Goal: Communication & Community: Participate in discussion

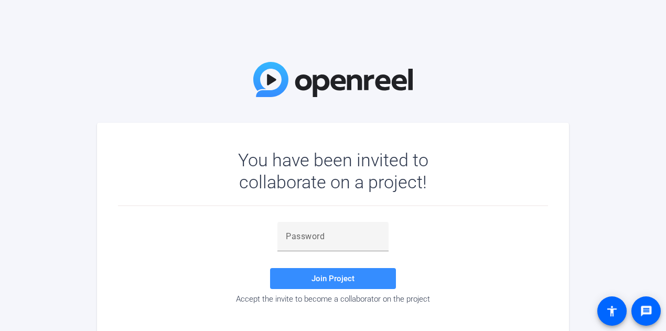
scroll to position [17, 0]
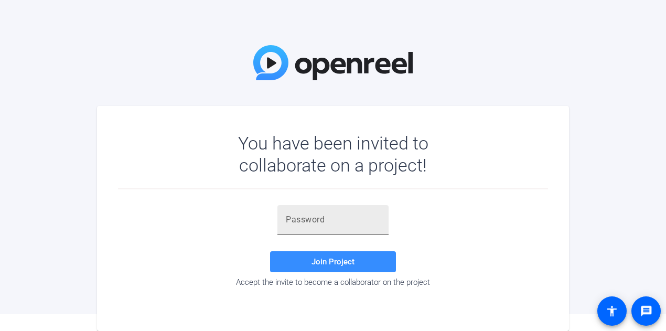
click at [311, 225] on input "text" at bounding box center [333, 220] width 94 height 13
paste input "8;NKIz"
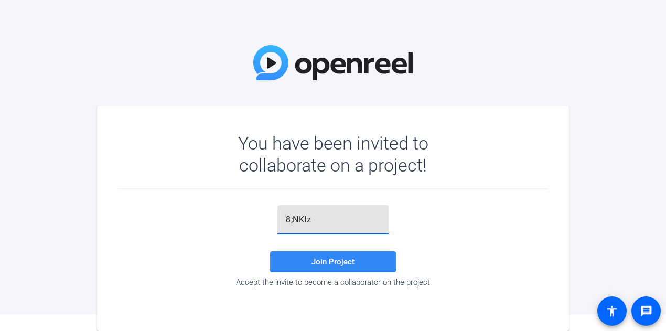
type input "8;NKIz"
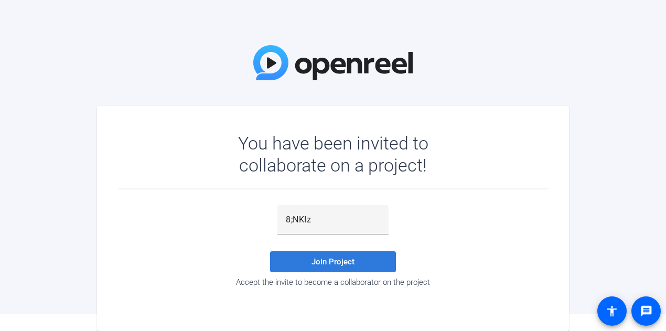
click at [319, 259] on span "Join Project" at bounding box center [333, 261] width 43 height 9
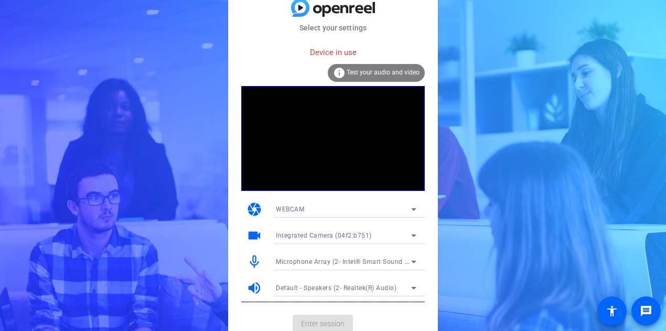
click at [370, 72] on span "Test your audio and video" at bounding box center [383, 72] width 73 height 7
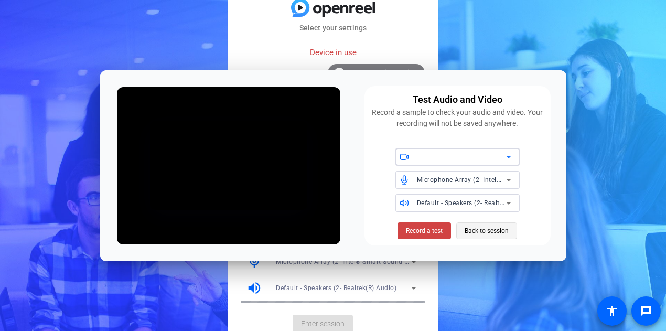
click at [490, 230] on span "Back to session" at bounding box center [487, 231] width 44 height 20
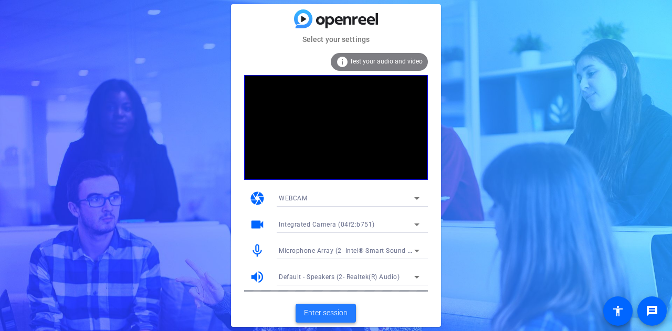
click at [321, 316] on span "Enter session" at bounding box center [326, 312] width 44 height 11
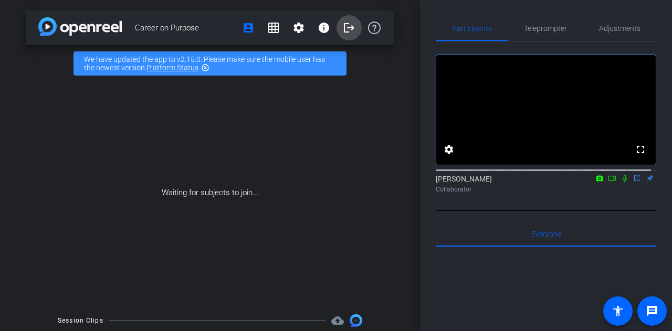
click at [345, 33] on mat-icon "logout" at bounding box center [349, 28] width 13 height 13
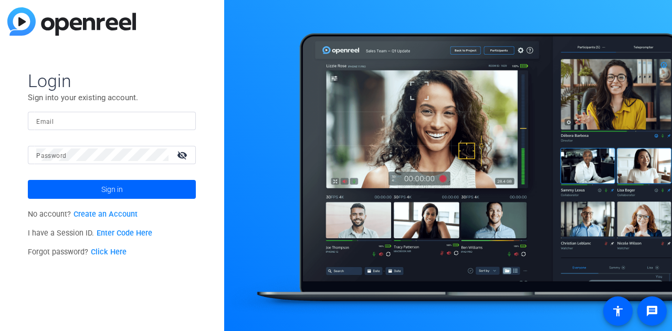
click at [93, 113] on div at bounding box center [111, 121] width 151 height 18
click at [88, 127] on div at bounding box center [111, 121] width 151 height 18
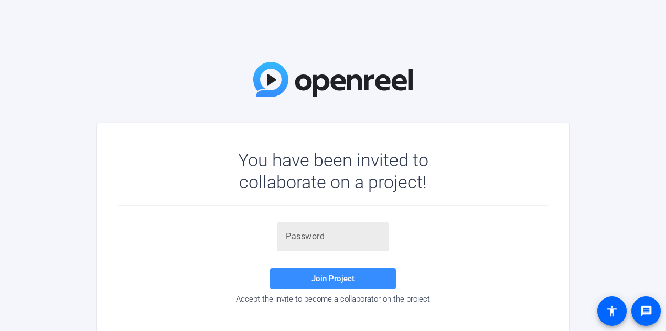
click at [319, 248] on div at bounding box center [333, 236] width 94 height 29
click at [325, 231] on input "text" at bounding box center [333, 236] width 94 height 13
paste input "qtfs&#"
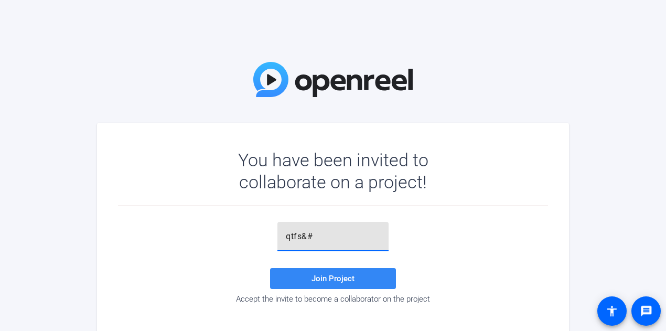
type input "qtfs&#"
click at [334, 280] on span "Join Project" at bounding box center [333, 278] width 43 height 9
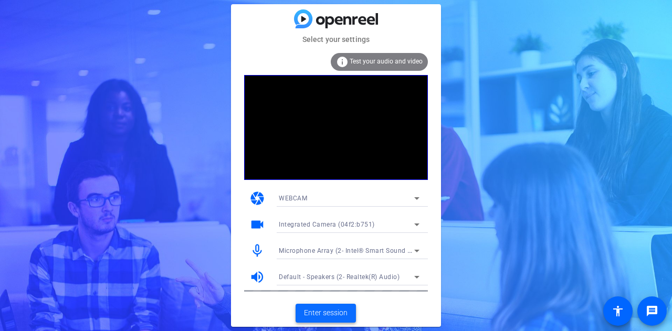
click at [346, 308] on span "Enter session" at bounding box center [326, 312] width 44 height 11
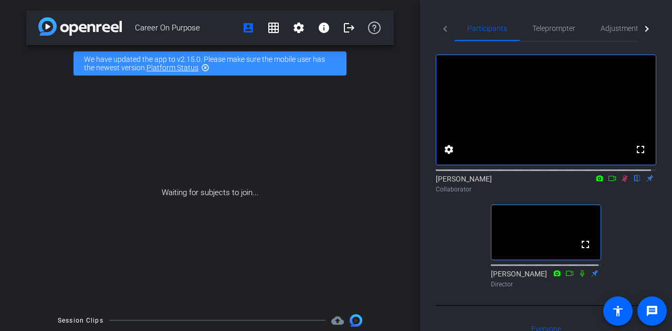
click at [622, 182] on icon at bounding box center [625, 178] width 6 height 7
click at [272, 27] on mat-icon "grid_on" at bounding box center [273, 28] width 13 height 13
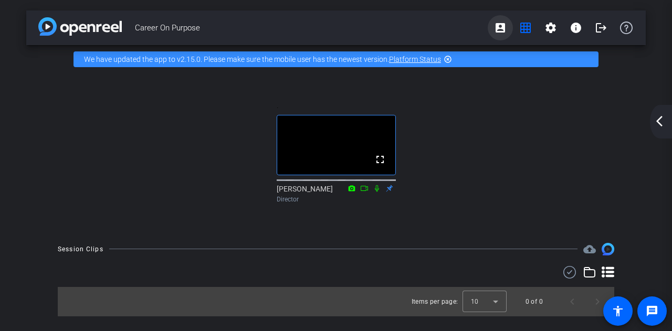
click at [497, 36] on span at bounding box center [499, 27] width 25 height 25
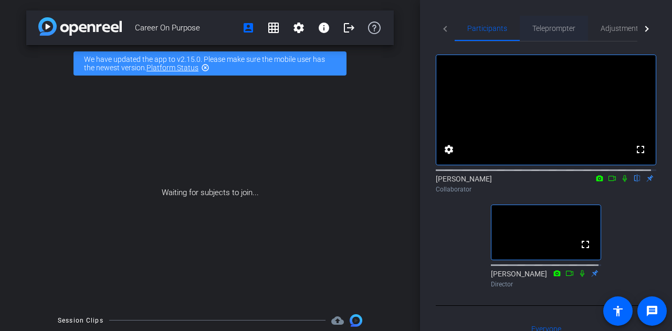
click at [555, 30] on span "Teleprompter" at bounding box center [553, 28] width 43 height 7
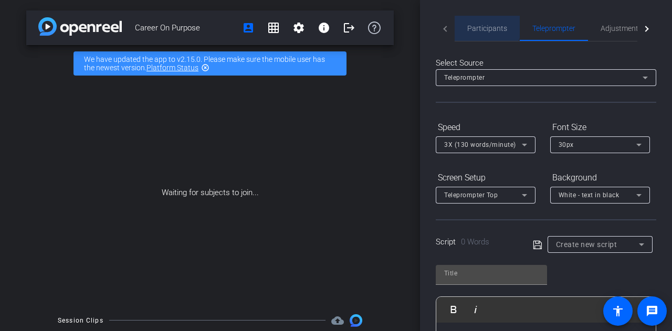
click at [480, 23] on span "Participants" at bounding box center [487, 28] width 40 height 25
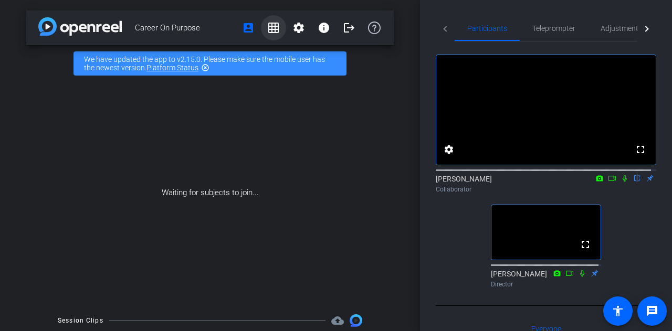
click at [267, 27] on mat-icon "grid_on" at bounding box center [273, 28] width 13 height 13
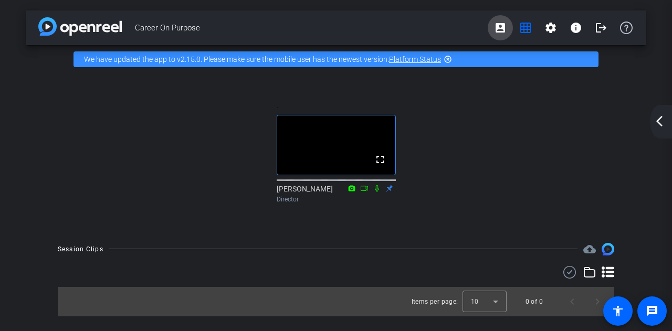
click at [495, 29] on mat-icon "account_box" at bounding box center [500, 28] width 13 height 13
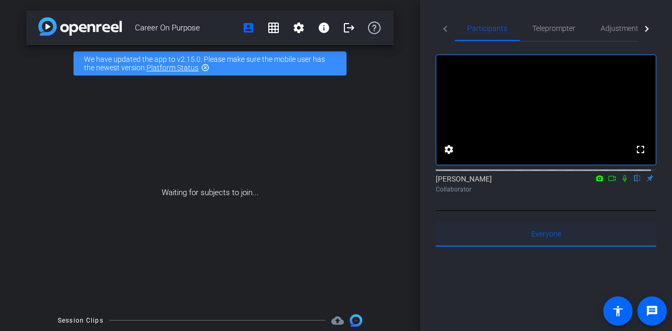
click at [544, 238] on span "Everyone 0" at bounding box center [546, 233] width 30 height 7
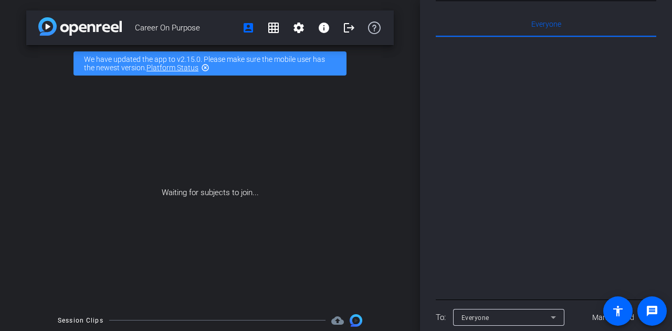
scroll to position [263, 0]
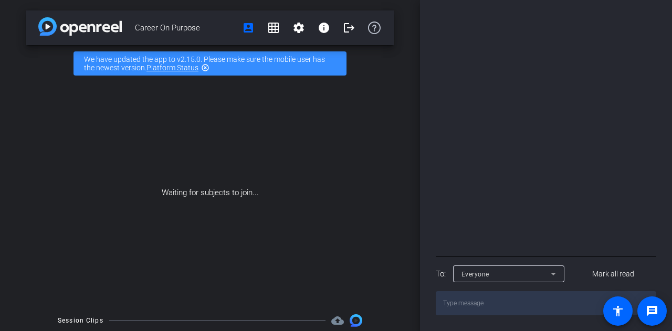
click at [502, 263] on div "Everyone 0 Mark all read To: Everyone [PERSON_NAME] all read" at bounding box center [545, 141] width 220 height 347
click at [501, 273] on div "Everyone" at bounding box center [505, 274] width 89 height 13
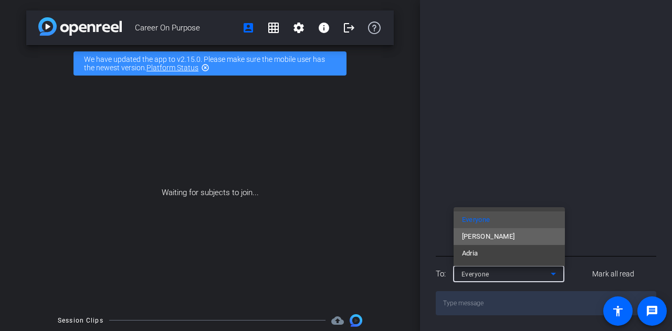
click at [482, 234] on span "[PERSON_NAME]" at bounding box center [488, 236] width 53 height 13
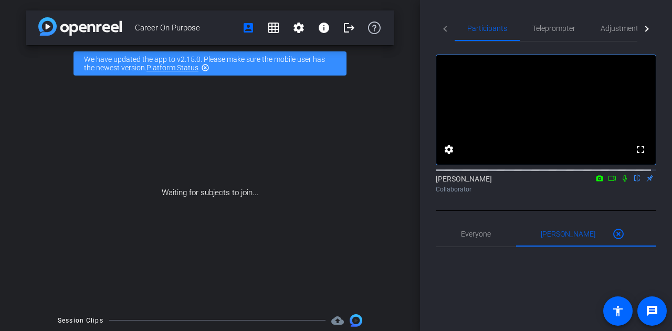
scroll to position [52, 0]
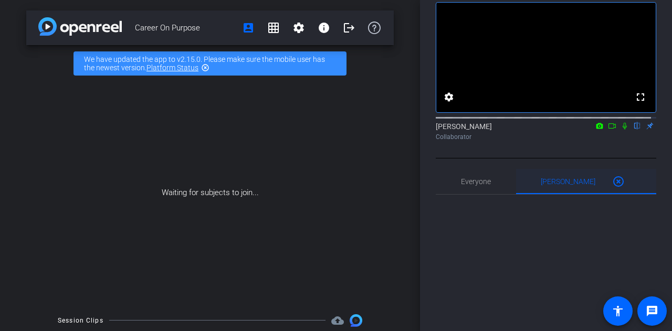
click at [563, 185] on span "[PERSON_NAME] 0" at bounding box center [567, 181] width 55 height 7
click at [487, 185] on span "Everyone 0" at bounding box center [476, 181] width 30 height 7
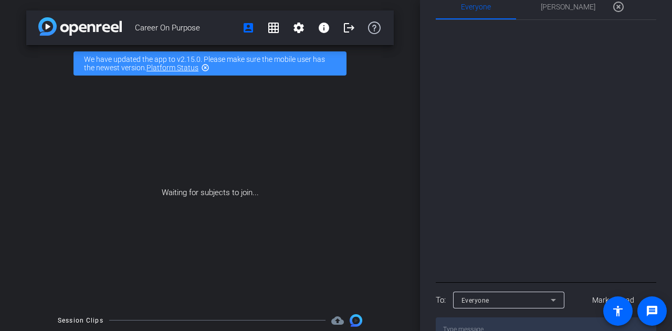
scroll to position [263, 0]
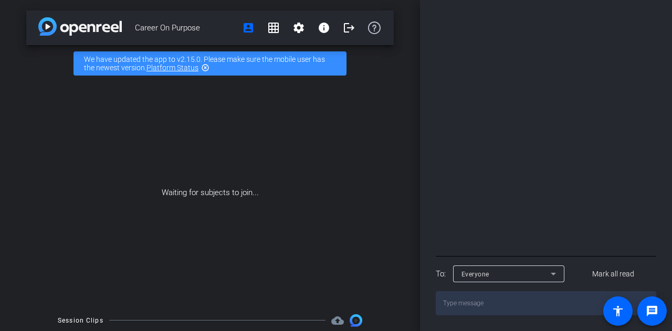
click at [507, 276] on div "Everyone" at bounding box center [505, 274] width 89 height 13
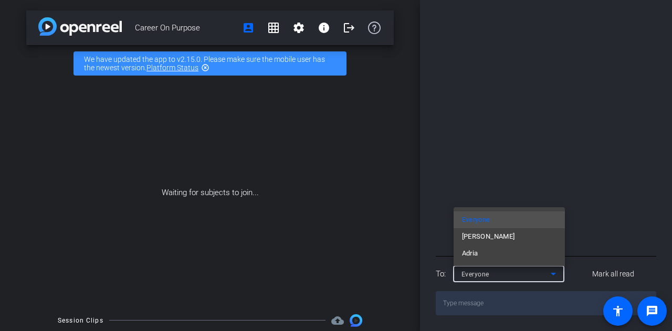
click at [505, 157] on div at bounding box center [336, 165] width 672 height 331
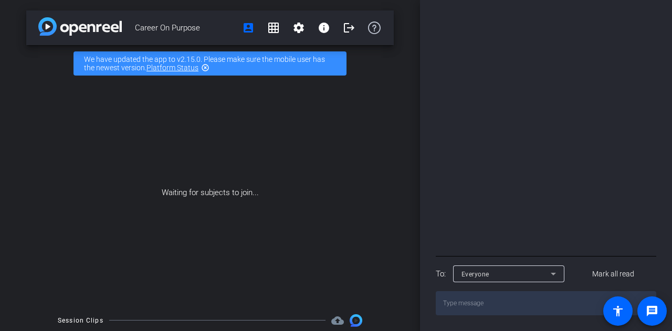
scroll to position [0, 0]
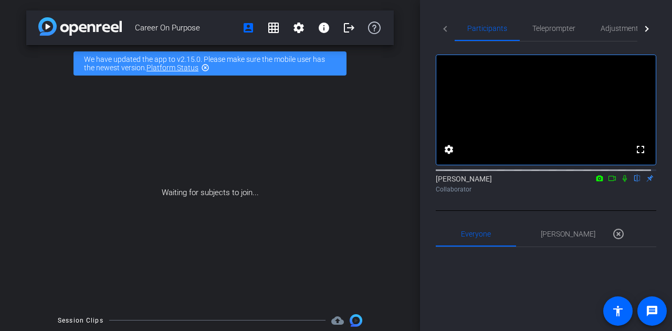
click at [652, 30] on div "Participants Teleprompter Adjustments Live fullscreen settings [PERSON_NAME] fl…" at bounding box center [546, 165] width 252 height 331
click at [645, 28] on div at bounding box center [646, 29] width 19 height 26
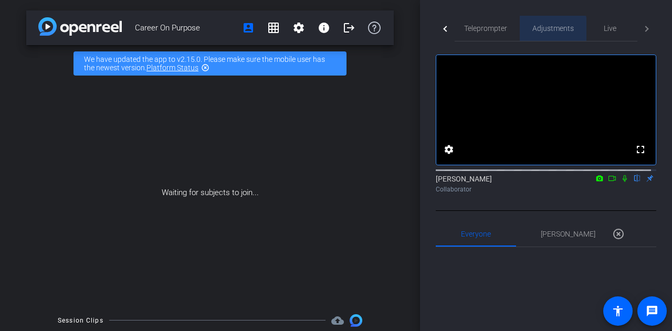
click at [542, 34] on span "Adjustments" at bounding box center [552, 28] width 41 height 25
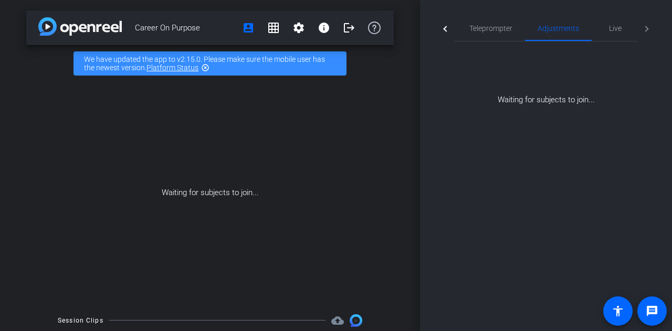
click at [443, 32] on div at bounding box center [444, 29] width 19 height 26
click at [443, 32] on mat-tab-header "Participants Teleprompter Adjustments Live" at bounding box center [545, 29] width 220 height 26
click at [486, 35] on span "Participants" at bounding box center [487, 28] width 40 height 25
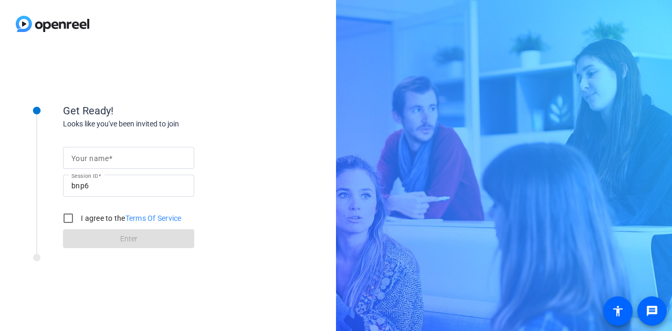
click at [132, 158] on input "Your name" at bounding box center [128, 158] width 114 height 13
type input "Joe McIntyre"
click at [71, 213] on input "I agree to the Terms Of Service" at bounding box center [68, 218] width 21 height 21
checkbox input "true"
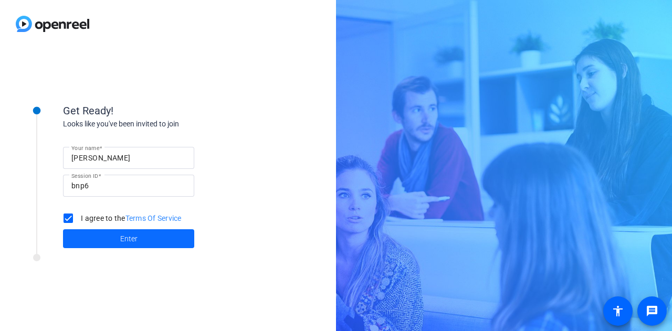
click at [92, 235] on span at bounding box center [128, 238] width 131 height 25
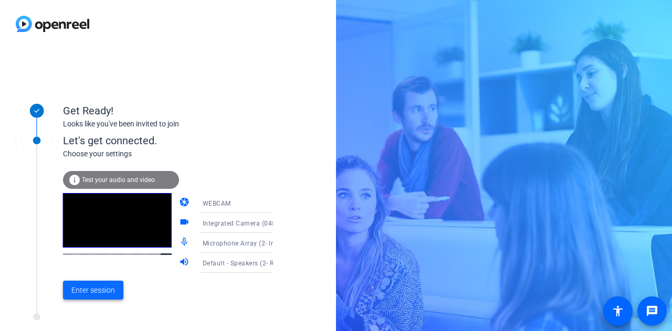
click at [94, 297] on span at bounding box center [93, 290] width 60 height 25
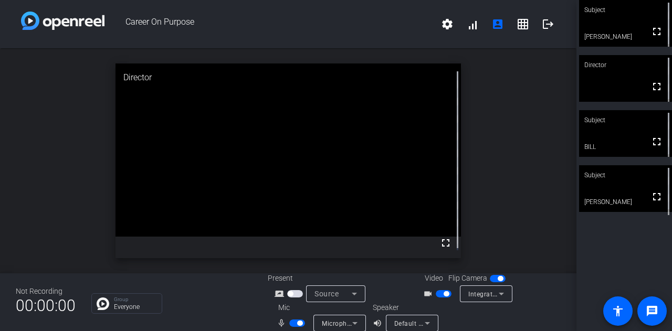
click at [614, 191] on video at bounding box center [625, 188] width 93 height 47
click at [541, 24] on mat-icon "logout" at bounding box center [547, 24] width 13 height 13
